Goal: Find specific page/section: Locate a particular part of the current website

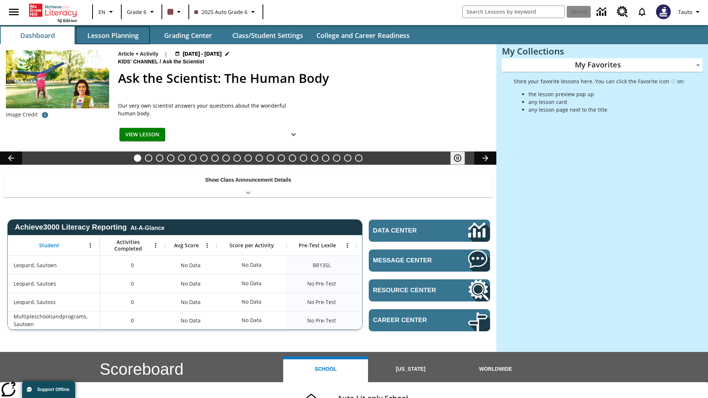
click at [113, 35] on button "Lesson Planning" at bounding box center [113, 36] width 74 height 18
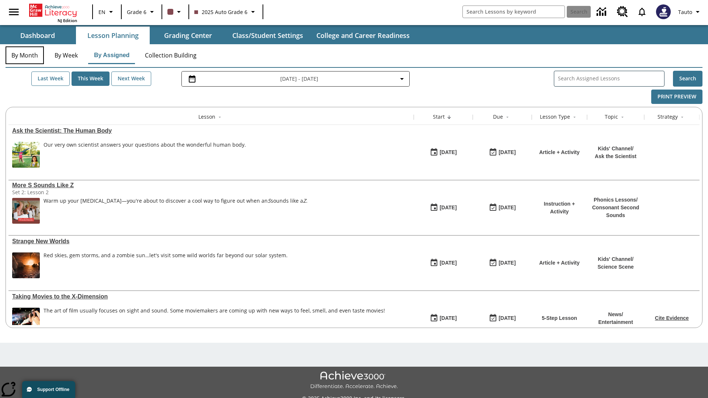
click at [25, 55] on button "By Month" at bounding box center [25, 55] width 38 height 18
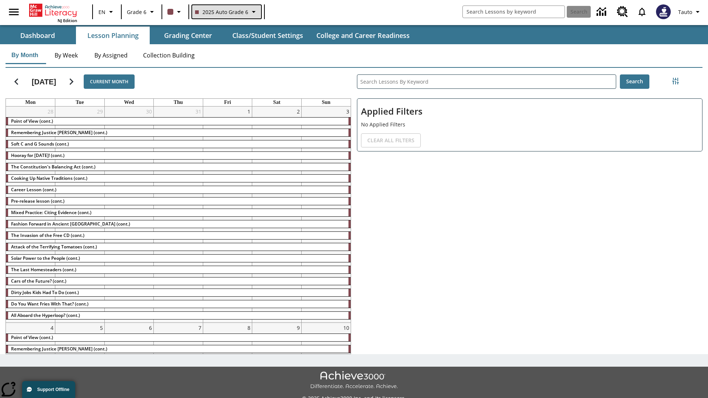
click at [226, 12] on span "2025 Auto Grade 6" at bounding box center [221, 12] width 53 height 8
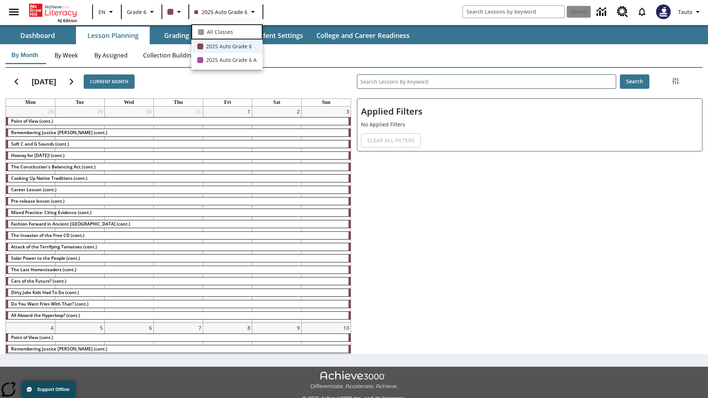
click at [227, 31] on span "All Classes" at bounding box center [220, 32] width 26 height 8
